Goal: Transaction & Acquisition: Purchase product/service

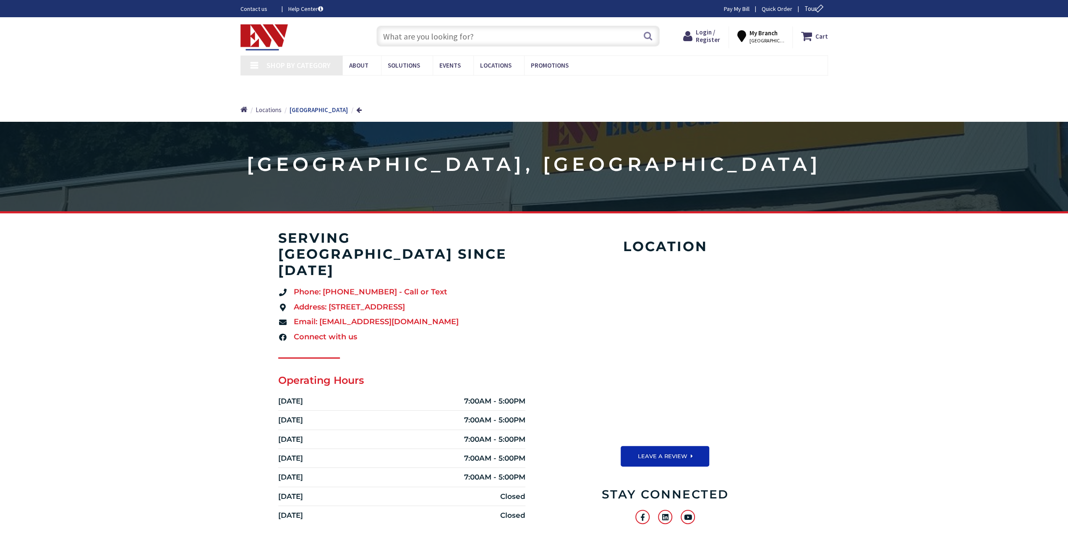
type input "[STREET_ADDRESS][US_STATE]"
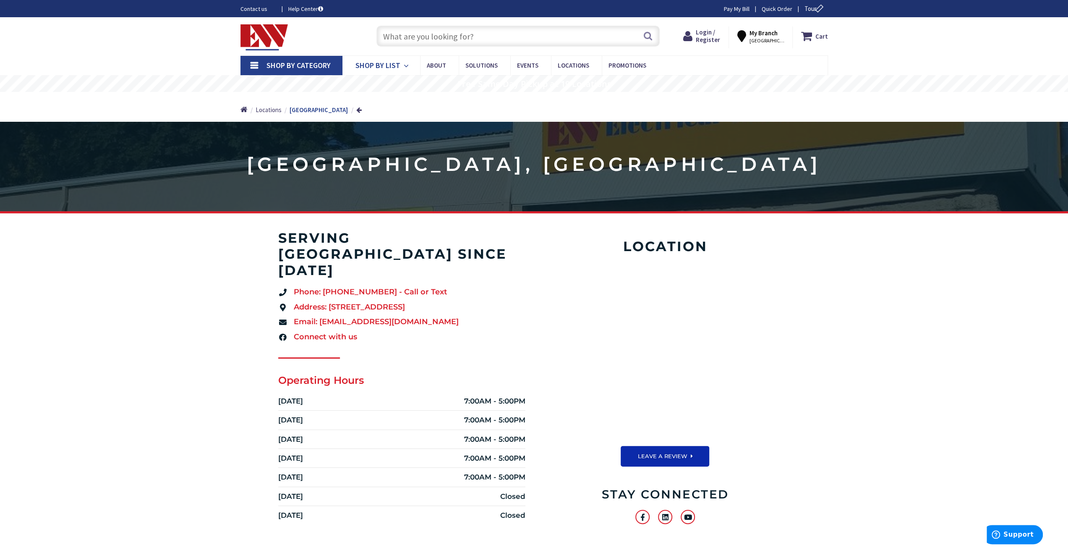
click at [394, 68] on span "Shop By List" at bounding box center [377, 65] width 45 height 10
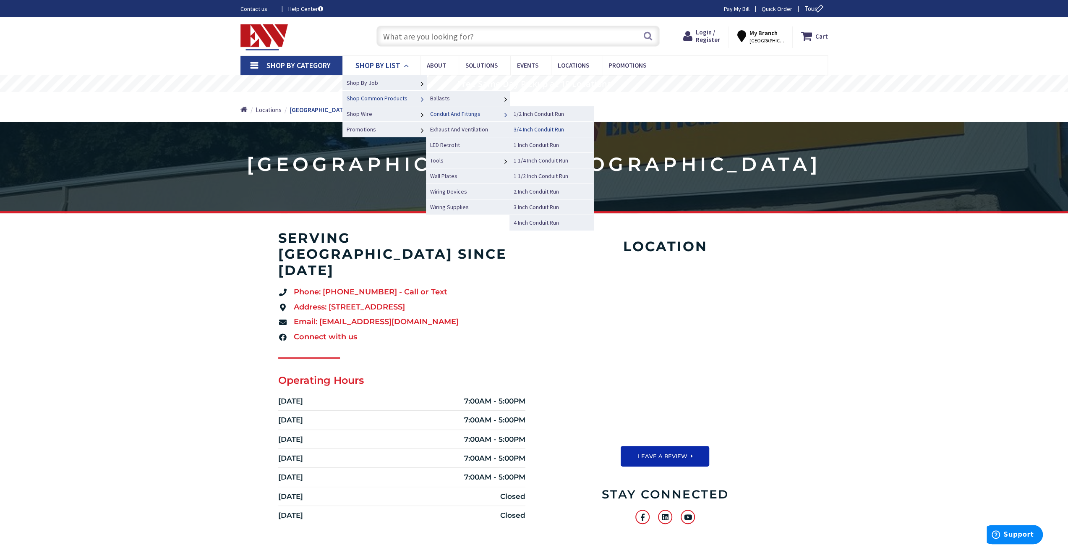
click at [529, 128] on span "3/4 Inch Conduit Run" at bounding box center [539, 129] width 50 height 8
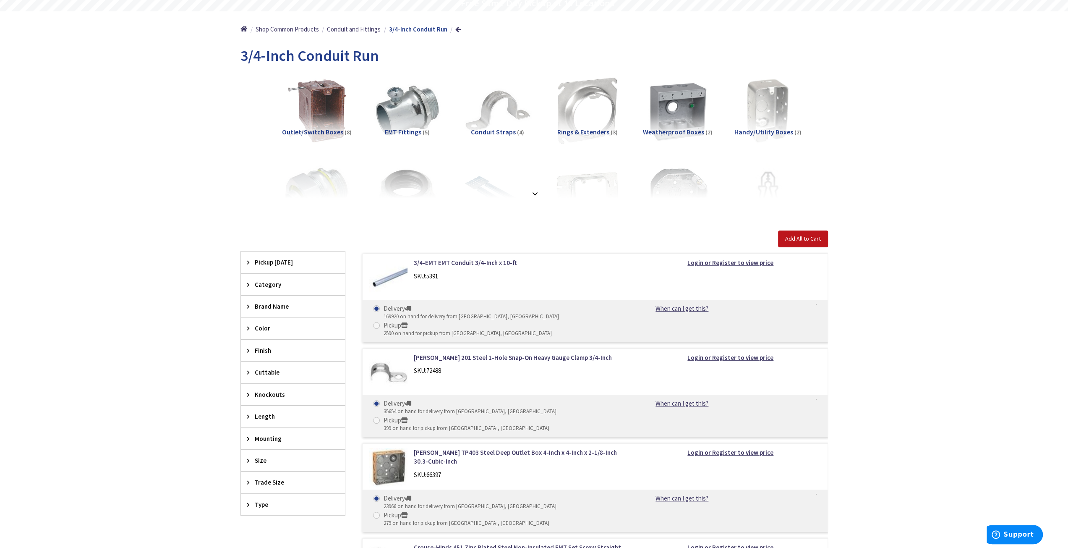
scroll to position [84, 0]
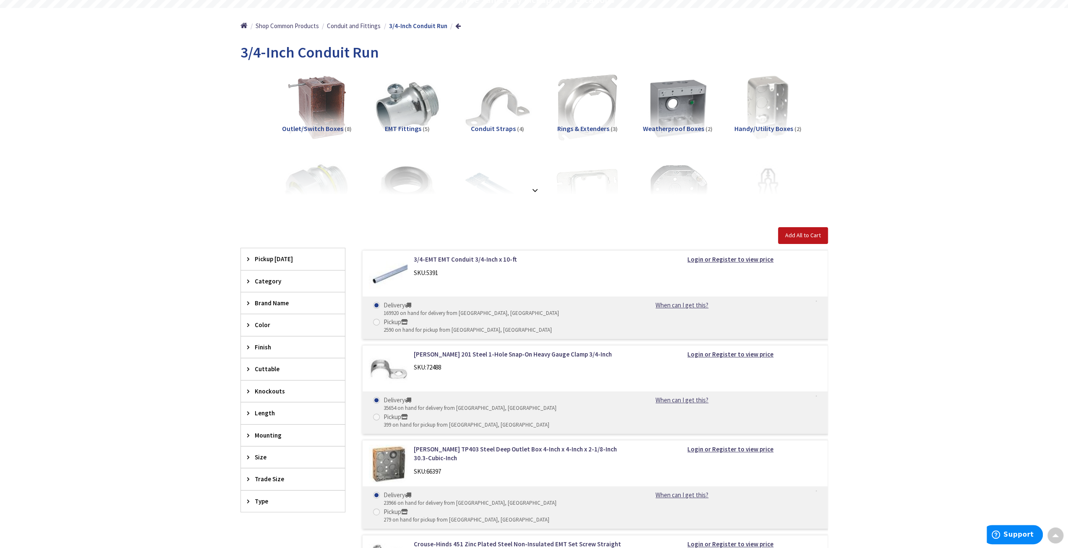
click at [386, 274] on img at bounding box center [388, 274] width 39 height 39
